Goal: Find specific page/section: Find specific page/section

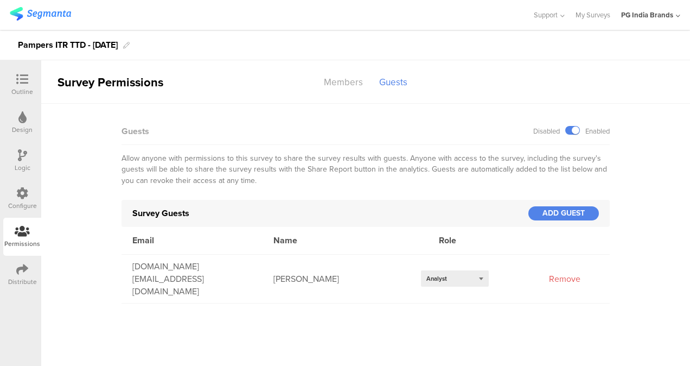
click at [50, 11] on img at bounding box center [40, 14] width 61 height 14
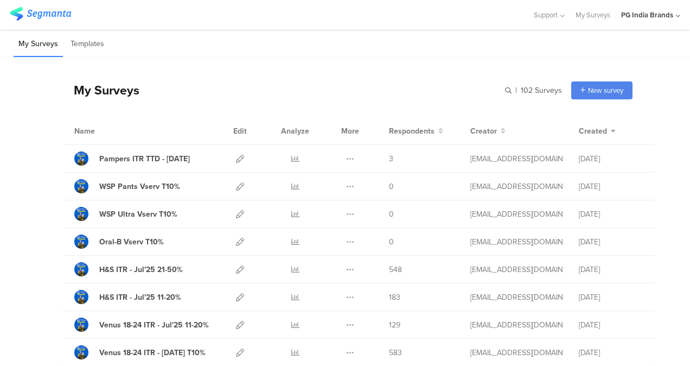
click at [356, 76] on div "My Surveys | 102 Surveys New survey Start from scratch Choose from templates" at bounding box center [348, 89] width 570 height 43
click at [499, 131] on icon at bounding box center [502, 131] width 7 height 8
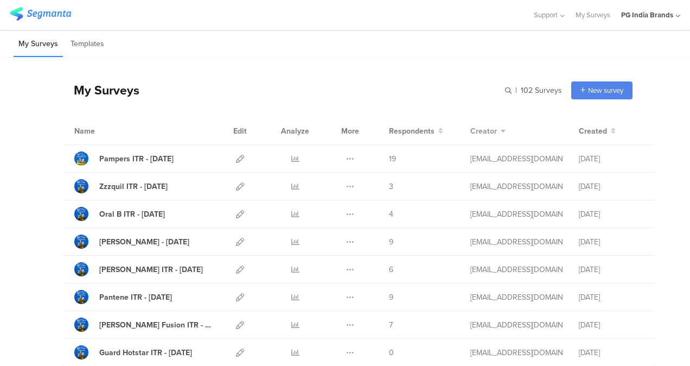
click at [499, 131] on icon at bounding box center [502, 131] width 7 height 8
